Goal: Task Accomplishment & Management: Complete application form

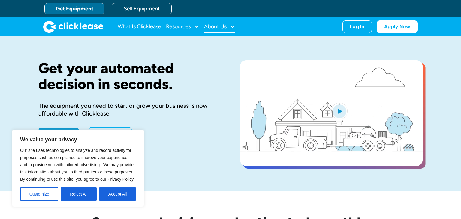
click at [208, 26] on div "About Us" at bounding box center [215, 26] width 23 height 0
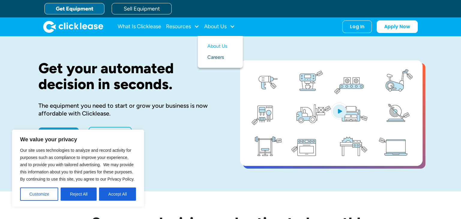
click at [216, 56] on link "Careers" at bounding box center [221, 57] width 26 height 11
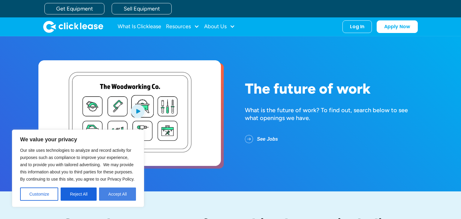
click at [108, 193] on button "Accept All" at bounding box center [117, 194] width 37 height 13
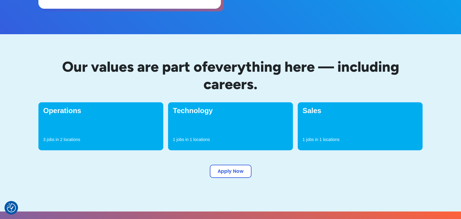
scroll to position [212, 0]
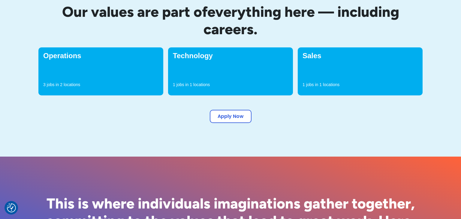
click at [319, 68] on div "Sales 1 jobs in 1 locations" at bounding box center [360, 71] width 125 height 48
click at [237, 115] on link "Apply Now" at bounding box center [231, 115] width 42 height 13
